Goal: Find specific page/section: Find specific page/section

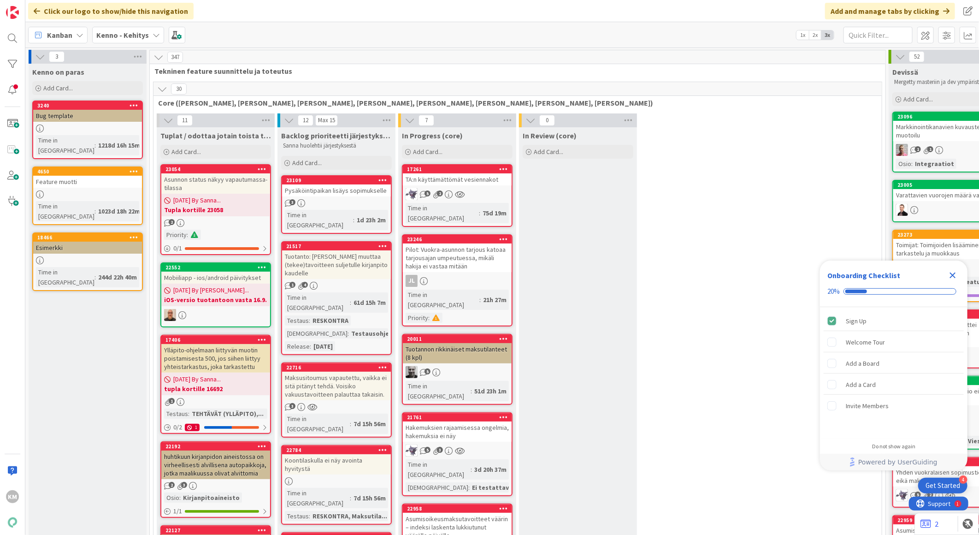
click at [113, 32] on b "Kenno - Kehitys" at bounding box center [122, 34] width 53 height 9
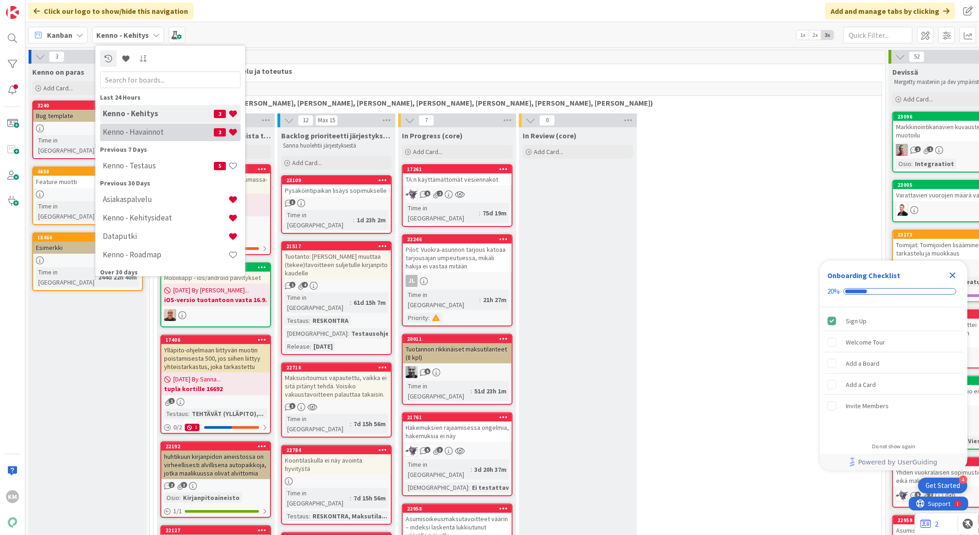
click at [139, 127] on h4 "Kenno - Havainnot" at bounding box center [158, 131] width 111 height 9
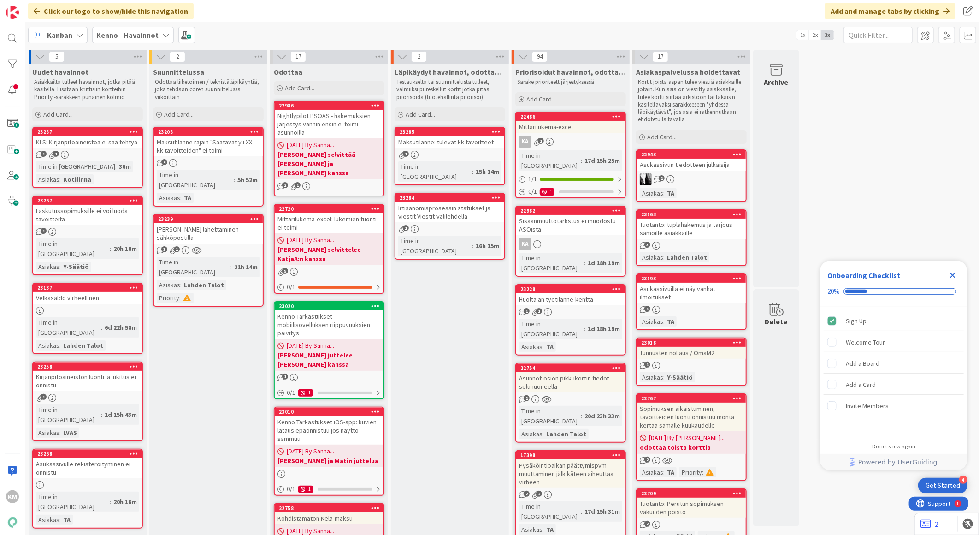
click at [574, 138] on div "KA 1" at bounding box center [570, 142] width 109 height 12
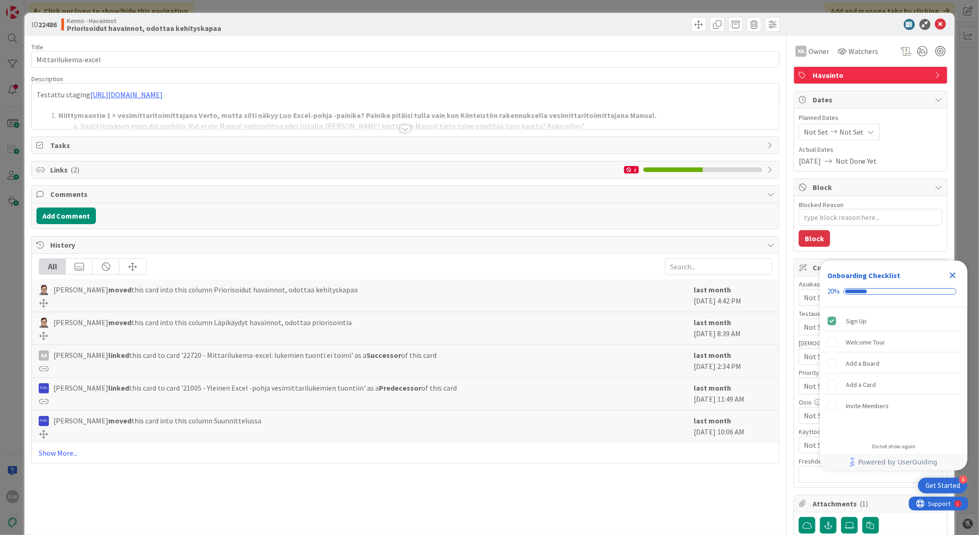
type textarea "x"
click at [400, 130] on div at bounding box center [405, 128] width 10 height 7
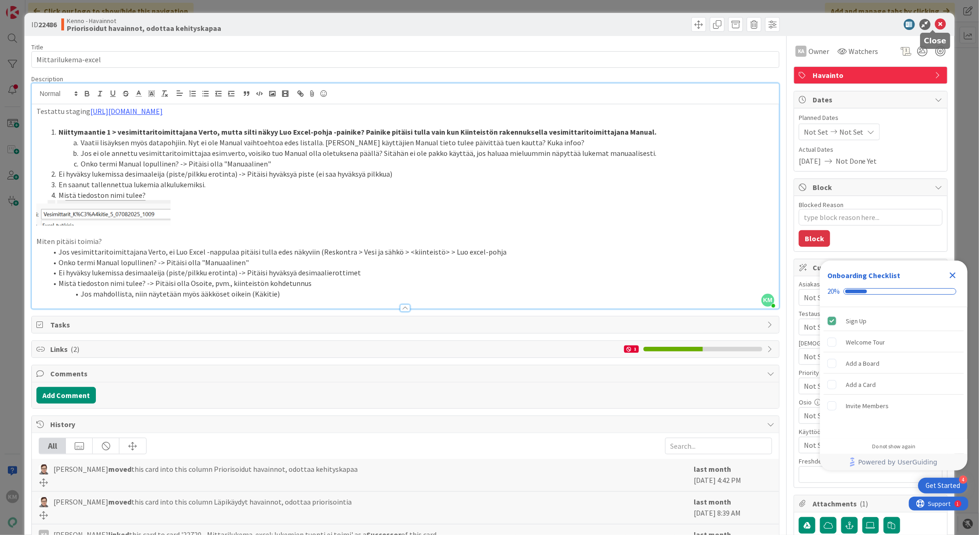
click at [935, 24] on icon at bounding box center [940, 24] width 11 height 11
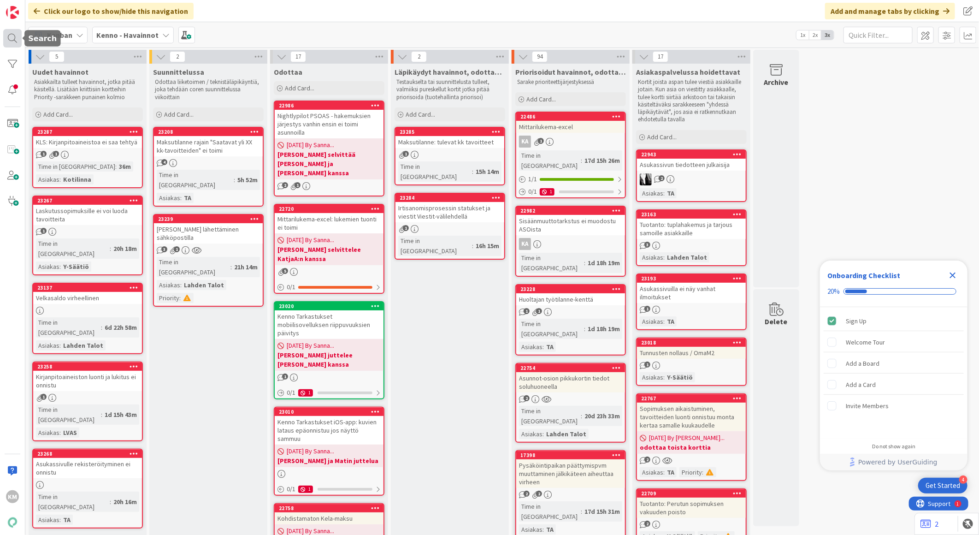
click at [15, 38] on div at bounding box center [12, 38] width 18 height 18
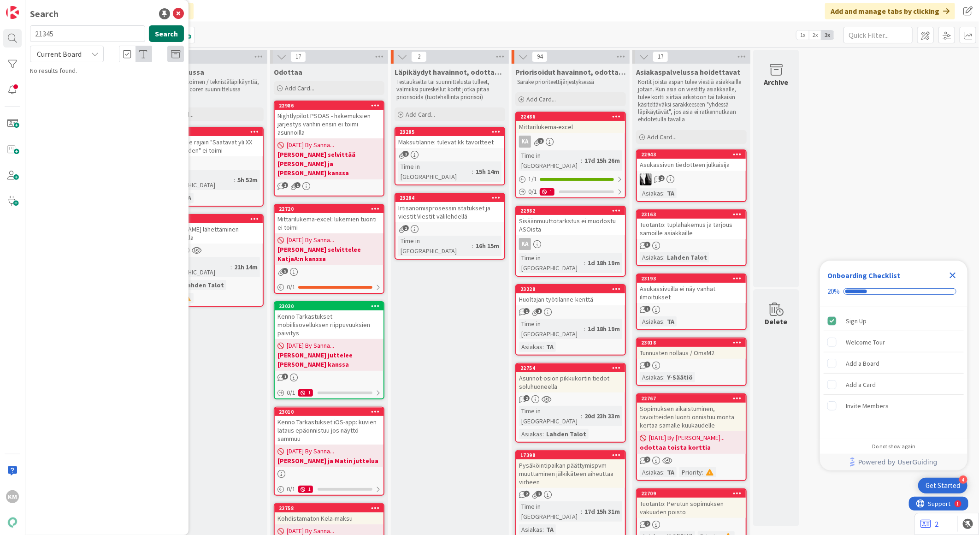
type input "21345"
click at [169, 35] on button "Search" at bounding box center [166, 33] width 35 height 17
click at [95, 52] on icon at bounding box center [94, 53] width 7 height 7
click at [80, 95] on span "All Boards" at bounding box center [83, 92] width 96 height 14
click at [90, 85] on p "Asukassivujen käyttäjätunnus ja sähköinen irtisanominen aloitettu" at bounding box center [113, 86] width 141 height 19
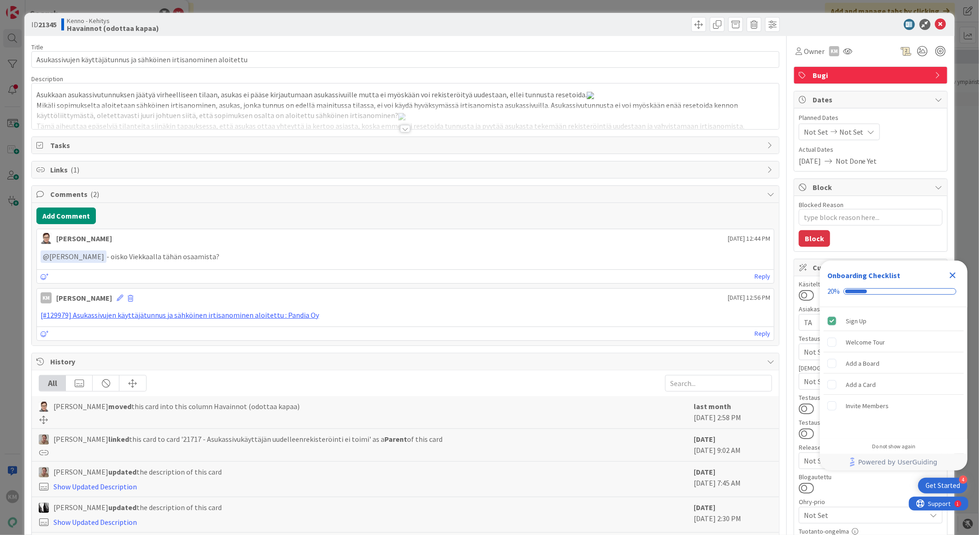
type textarea "x"
click at [400, 131] on div at bounding box center [405, 128] width 10 height 7
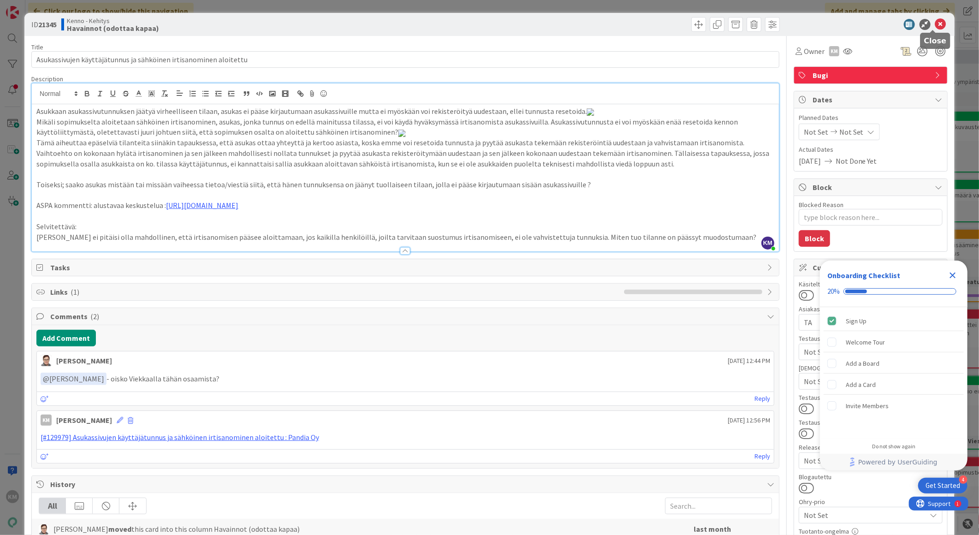
click at [935, 22] on icon at bounding box center [940, 24] width 11 height 11
